Goal: Transaction & Acquisition: Book appointment/travel/reservation

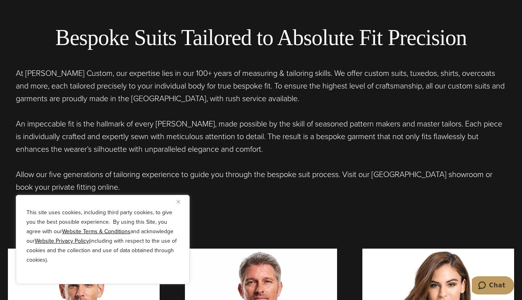
scroll to position [435, 0]
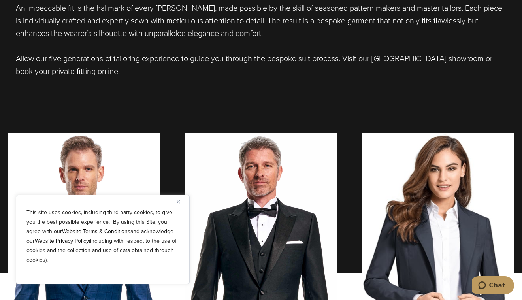
click at [181, 202] on button "Close" at bounding box center [181, 201] width 9 height 9
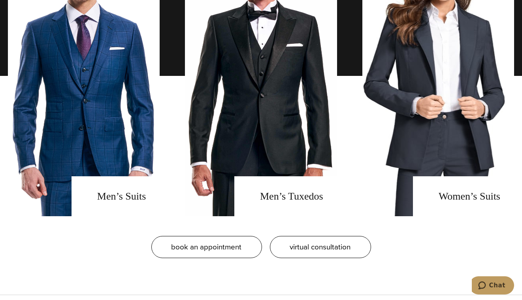
scroll to position [632, 0]
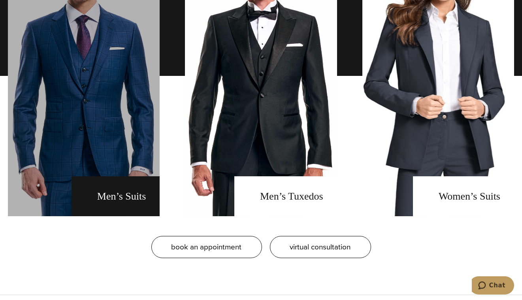
click at [118, 196] on link "men's suits" at bounding box center [84, 76] width 152 height 281
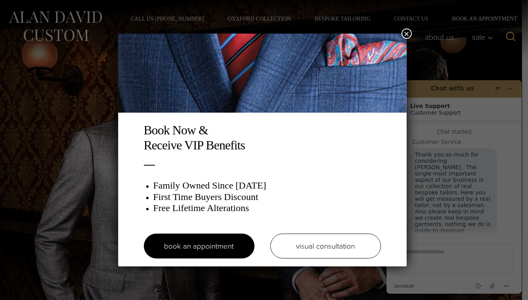
click at [411, 32] on button "×" at bounding box center [407, 33] width 10 height 10
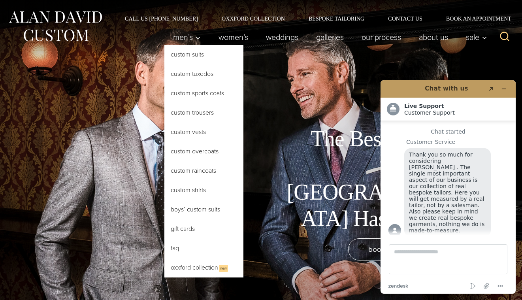
click at [192, 56] on link "Custom Suits" at bounding box center [203, 54] width 79 height 19
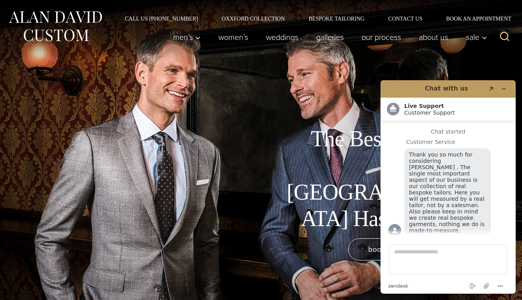
click at [335, 66] on div "The Best Custom Suits [GEOGRAPHIC_DATA] Has to Offer book an appointment" at bounding box center [261, 150] width 522 height 300
